Goal: Entertainment & Leisure: Consume media (video, audio)

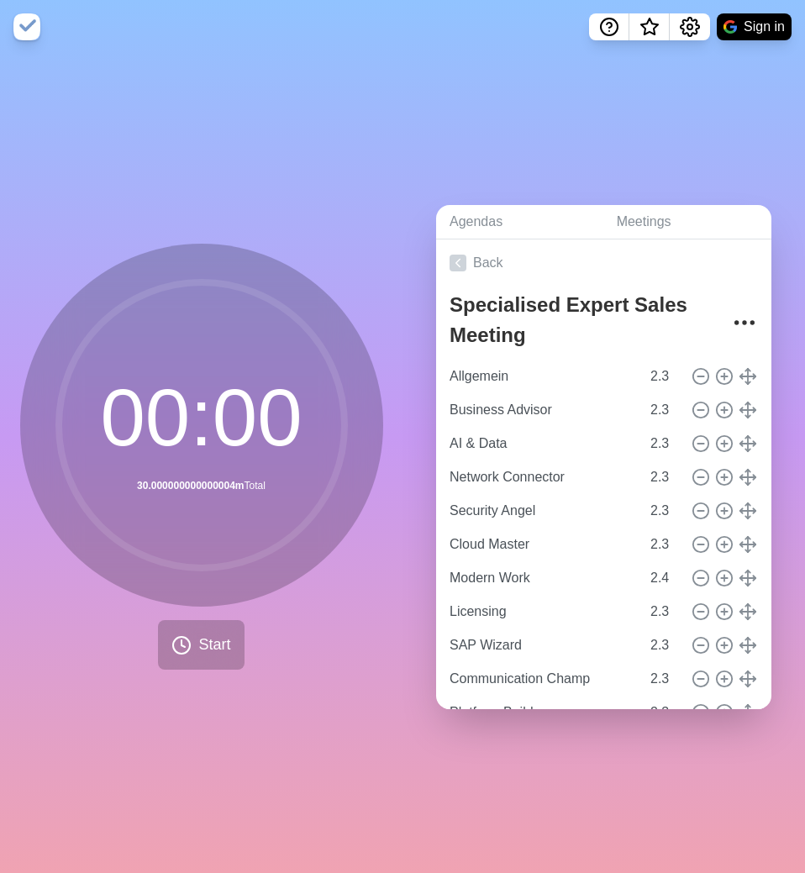
click at [22, 278] on div "00 : 00 30.000000000000004m Total" at bounding box center [201, 425] width 363 height 363
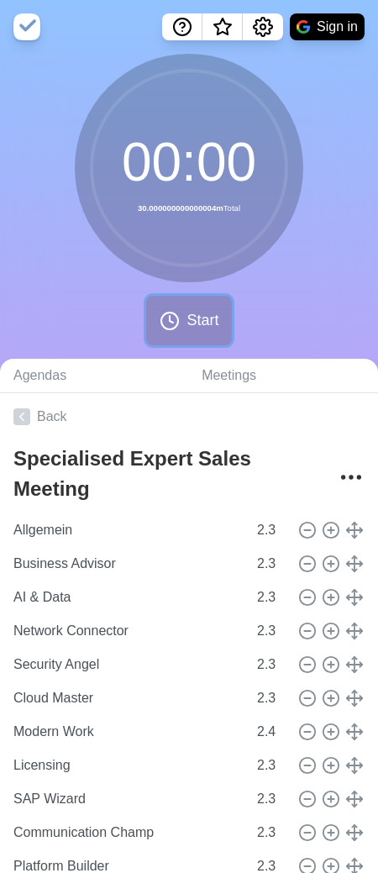
click at [193, 319] on span "Start" at bounding box center [203, 320] width 32 height 23
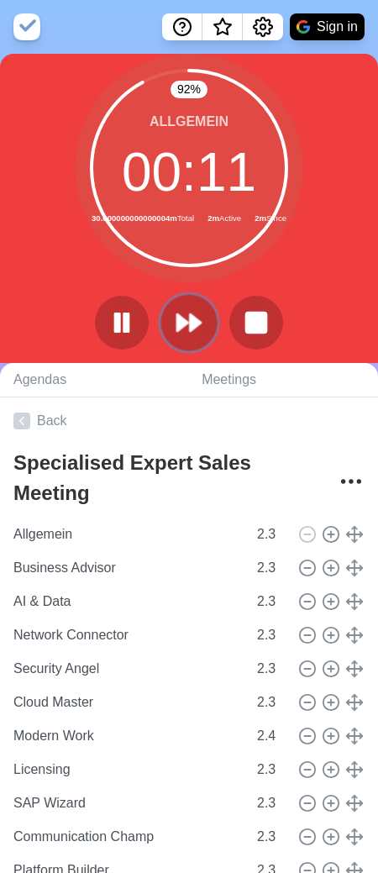
click at [193, 328] on polygon at bounding box center [195, 322] width 11 height 17
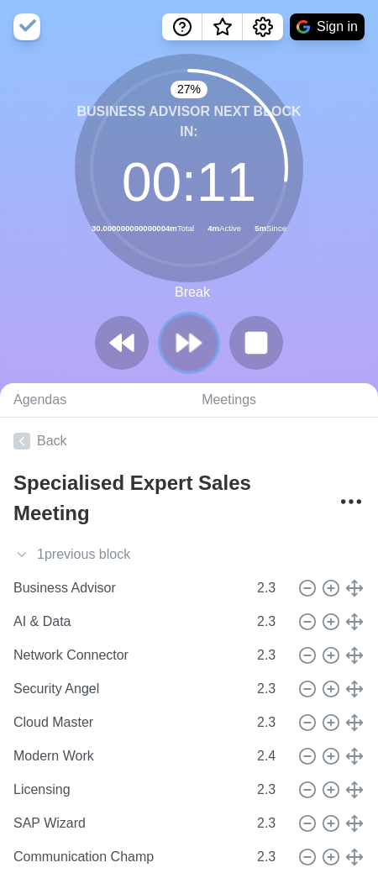
click at [196, 345] on polygon at bounding box center [195, 343] width 11 height 17
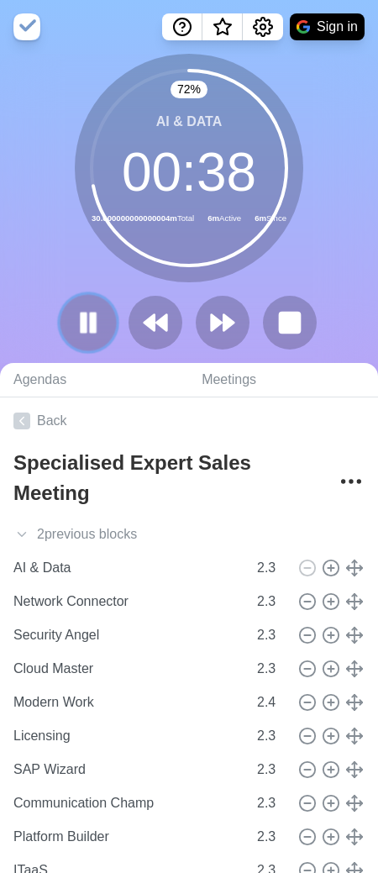
click at [91, 330] on rect at bounding box center [93, 323] width 5 height 18
click at [90, 330] on icon at bounding box center [88, 322] width 27 height 27
click at [227, 318] on polygon at bounding box center [229, 322] width 11 height 17
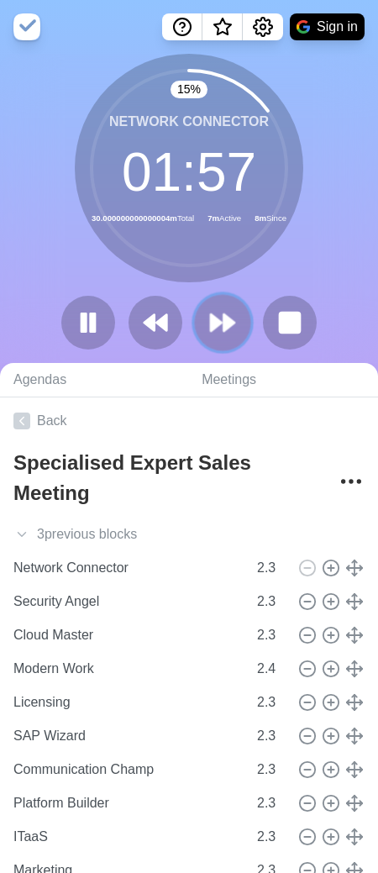
click at [227, 318] on polygon at bounding box center [229, 322] width 11 height 17
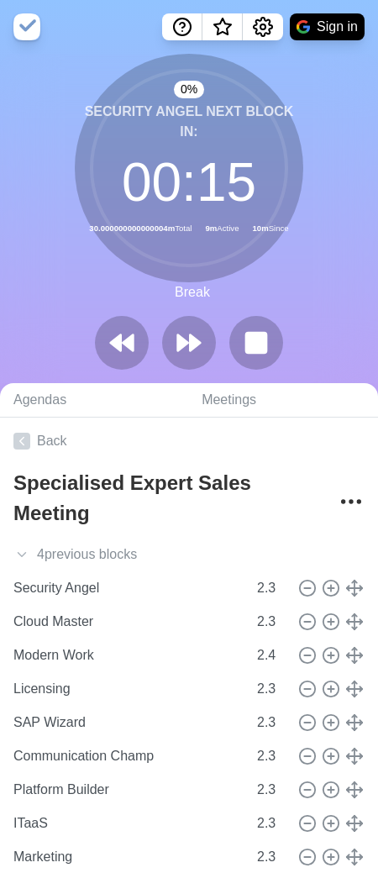
click at [90, 327] on div at bounding box center [189, 343] width 202 height 54
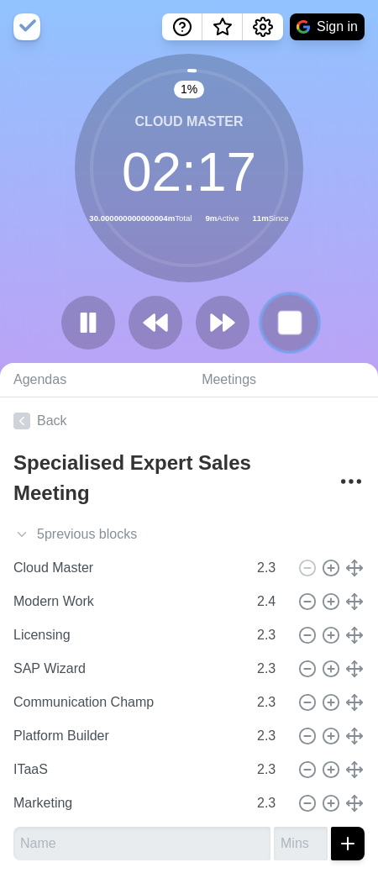
click at [295, 323] on rect at bounding box center [289, 322] width 21 height 21
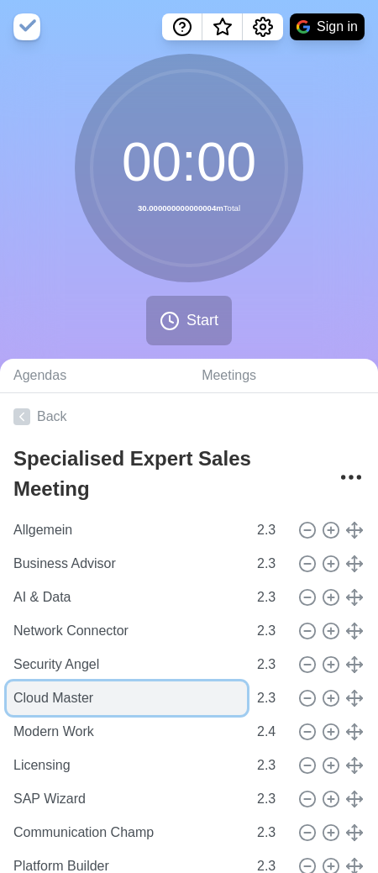
click at [89, 695] on input "Cloud Master" at bounding box center [127, 699] width 240 height 34
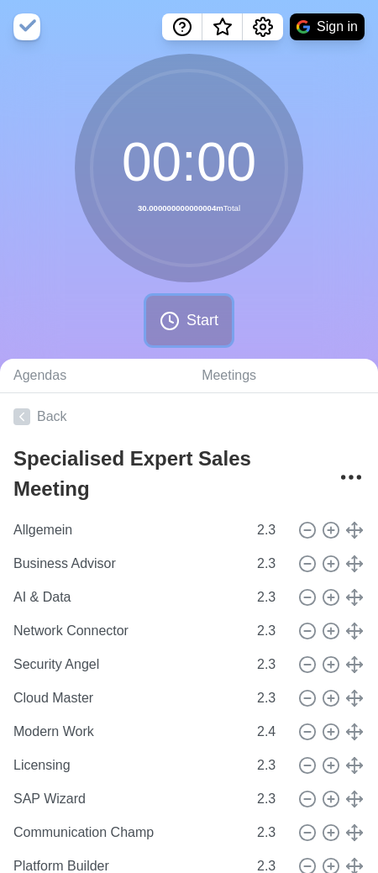
click at [189, 324] on span "Start" at bounding box center [203, 320] width 32 height 23
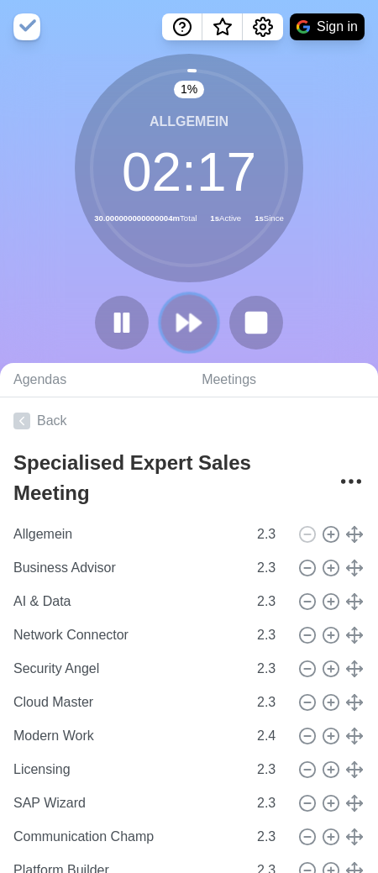
click at [191, 329] on polygon at bounding box center [195, 322] width 11 height 17
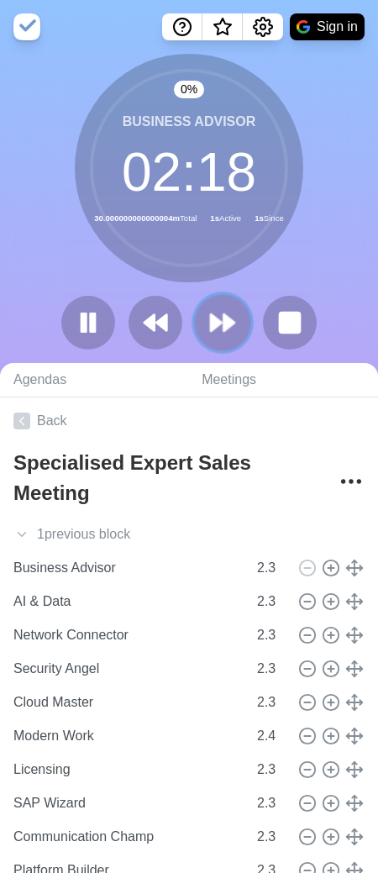
click at [208, 329] on button at bounding box center [222, 322] width 56 height 56
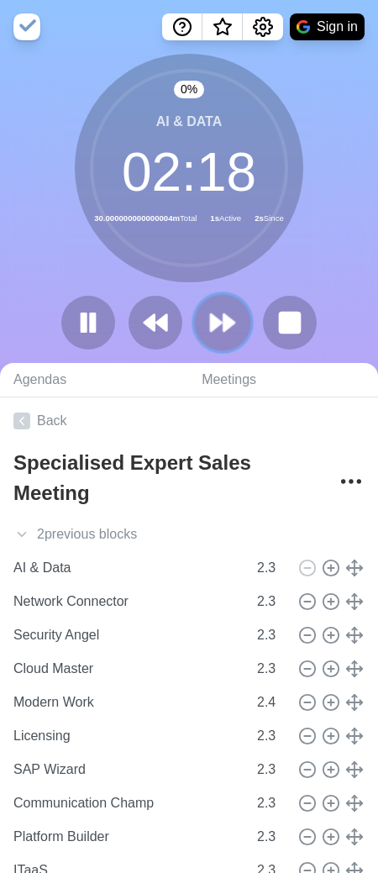
click at [218, 330] on icon at bounding box center [222, 323] width 29 height 29
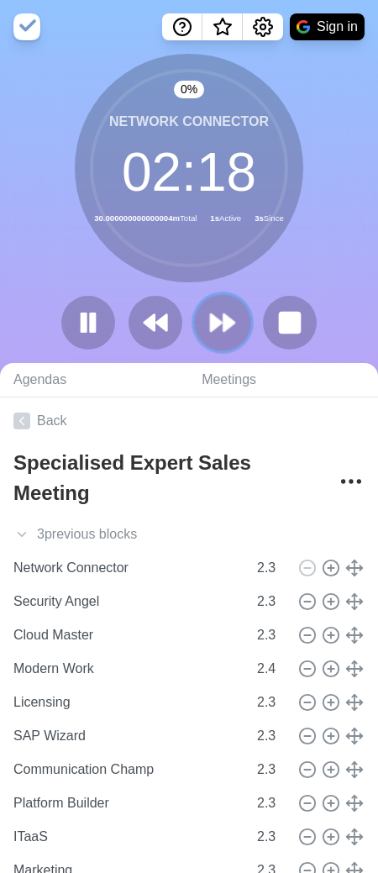
click at [220, 331] on icon at bounding box center [222, 323] width 29 height 29
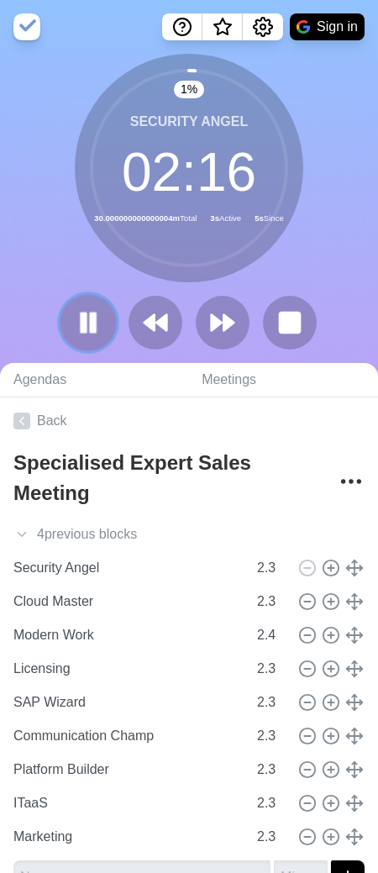
click at [99, 329] on icon at bounding box center [88, 323] width 29 height 29
click at [222, 323] on polygon at bounding box center [216, 322] width 11 height 17
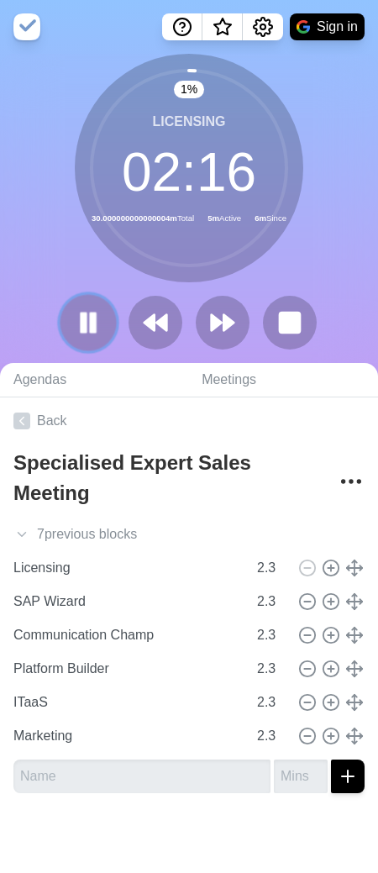
click at [88, 335] on icon at bounding box center [88, 323] width 29 height 29
click at [225, 322] on polygon at bounding box center [229, 322] width 11 height 17
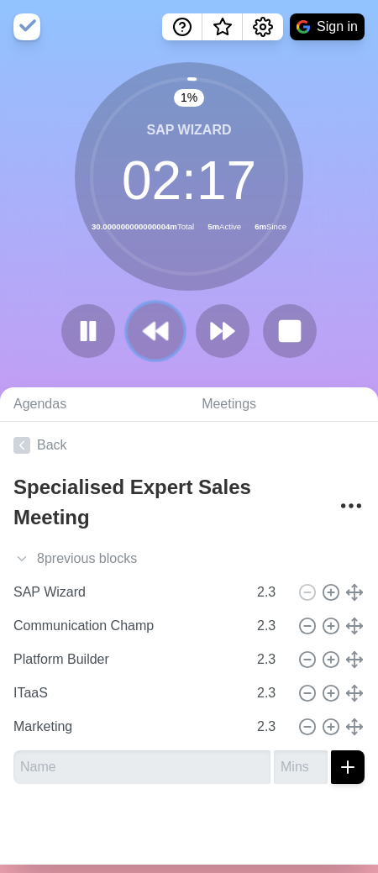
click at [157, 331] on polygon at bounding box center [161, 331] width 11 height 17
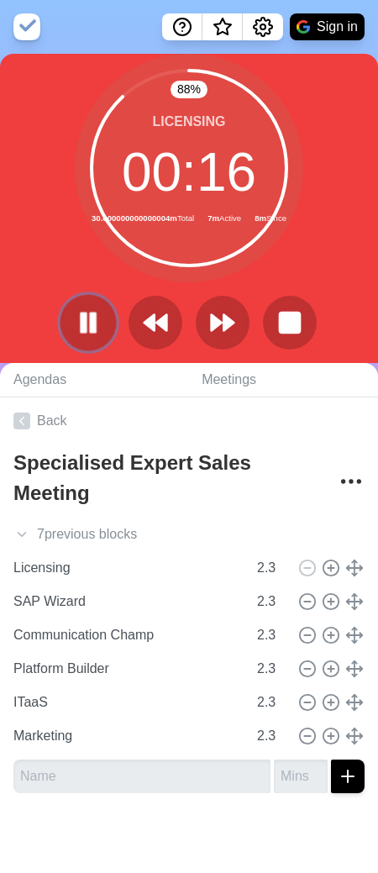
click at [92, 330] on rect at bounding box center [93, 323] width 5 height 18
click at [87, 335] on icon at bounding box center [88, 323] width 29 height 29
click at [99, 323] on icon at bounding box center [88, 323] width 29 height 29
click at [88, 318] on polygon at bounding box center [88, 322] width 17 height 21
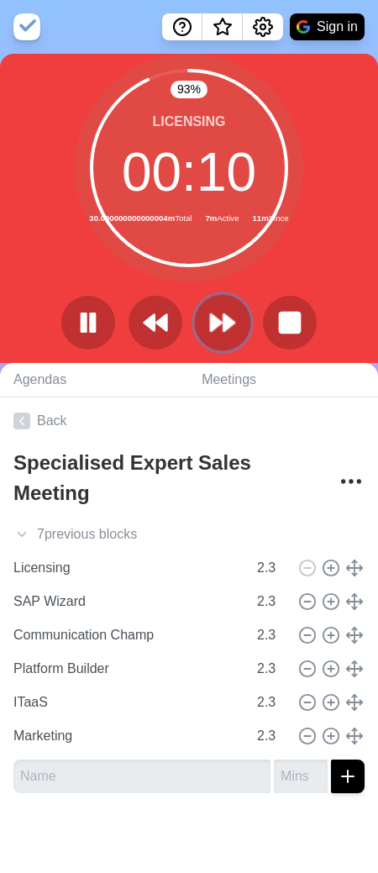
click at [229, 327] on polygon at bounding box center [229, 322] width 11 height 17
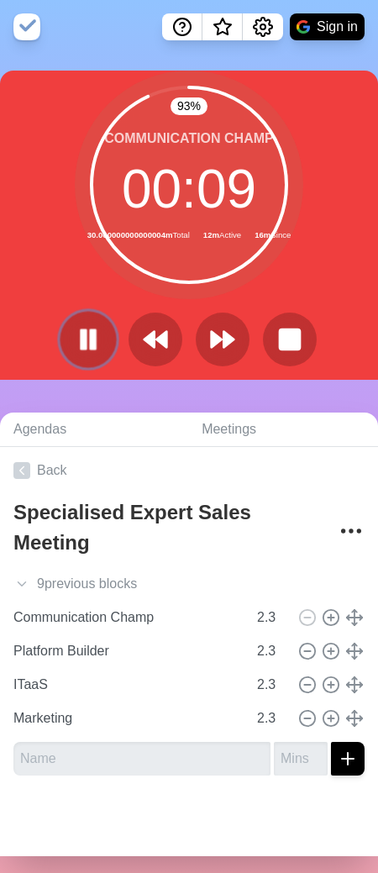
click at [81, 351] on icon at bounding box center [88, 339] width 29 height 29
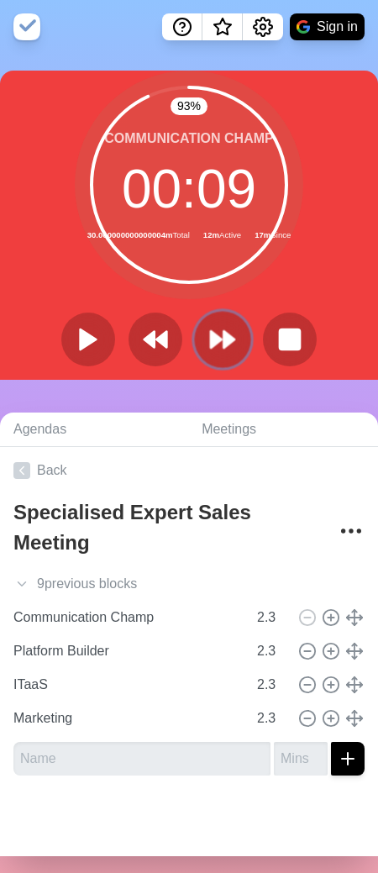
click at [215, 341] on polygon at bounding box center [216, 339] width 11 height 17
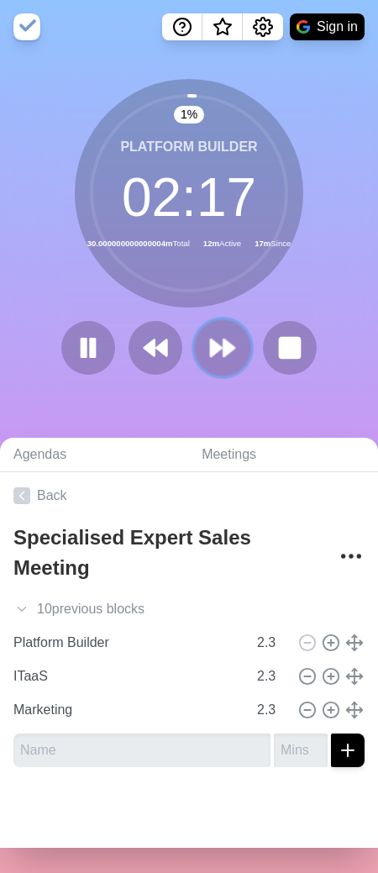
click at [237, 352] on icon at bounding box center [222, 348] width 29 height 29
